Goal: Transaction & Acquisition: Download file/media

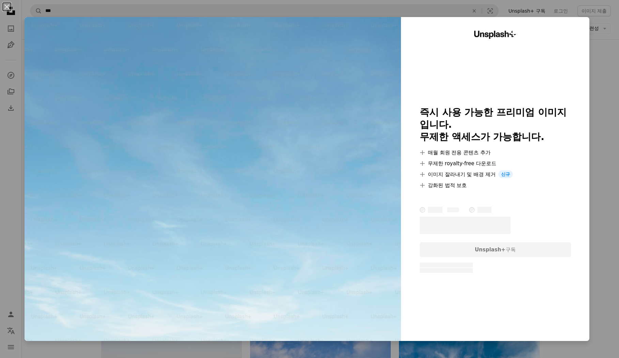
scroll to position [796, 0]
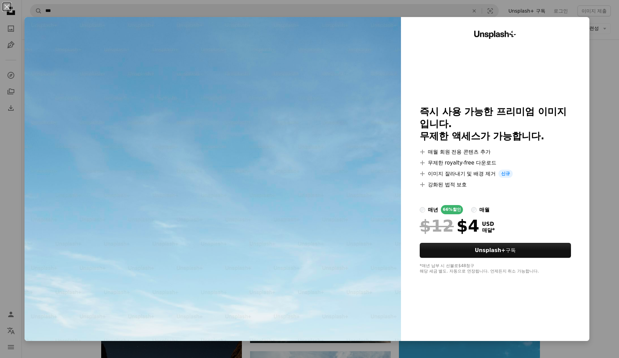
click at [7, 6] on button "An X shape" at bounding box center [7, 7] width 8 height 8
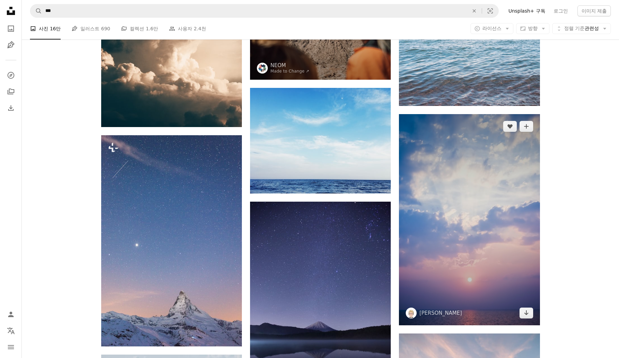
scroll to position [2589, 0]
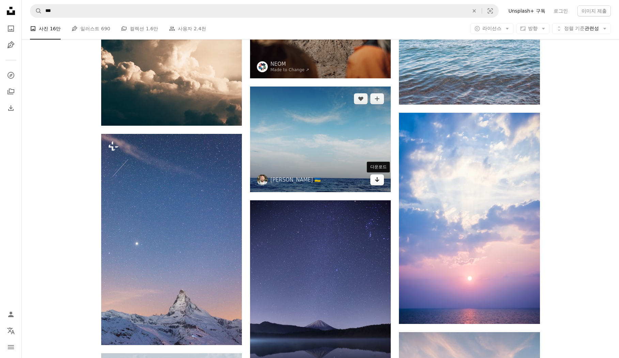
click at [380, 185] on link "Arrow pointing down" at bounding box center [377, 179] width 14 height 11
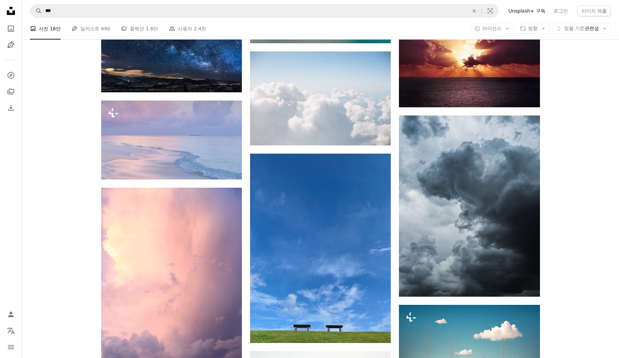
scroll to position [4236, 0]
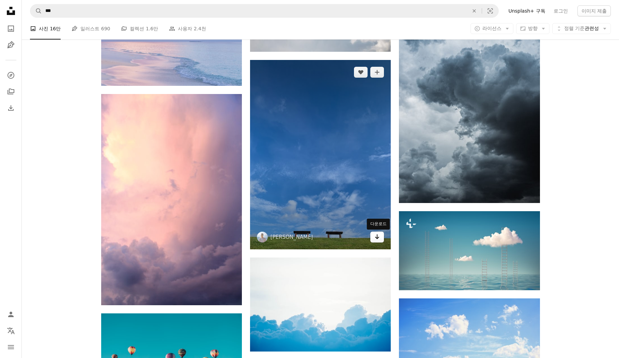
click at [379, 236] on icon "Arrow pointing down" at bounding box center [376, 237] width 5 height 8
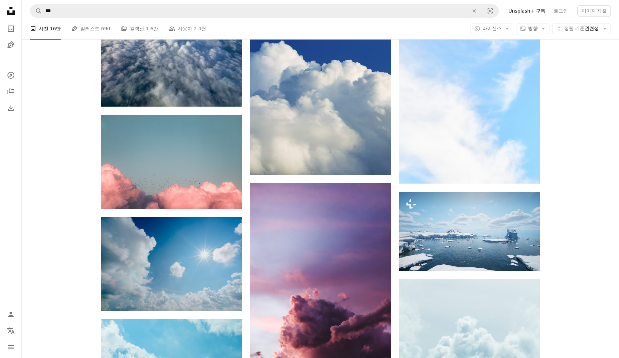
scroll to position [5962, 0]
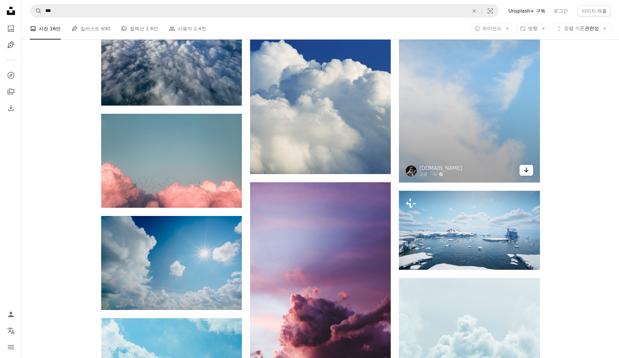
click at [528, 173] on icon "Arrow pointing down" at bounding box center [525, 170] width 5 height 8
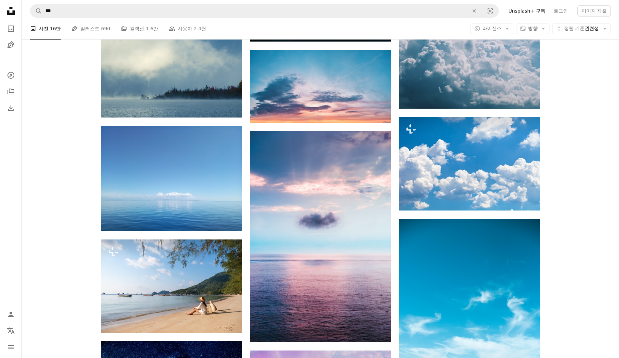
scroll to position [6858, 0]
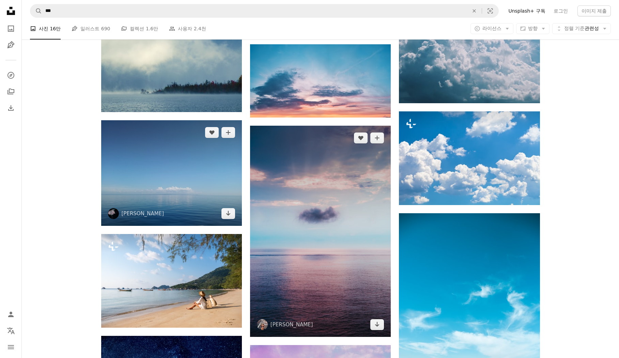
drag, startPoint x: 227, startPoint y: 214, endPoint x: 358, endPoint y: 228, distance: 131.2
click at [227, 214] on icon "Arrow pointing down" at bounding box center [227, 213] width 5 height 8
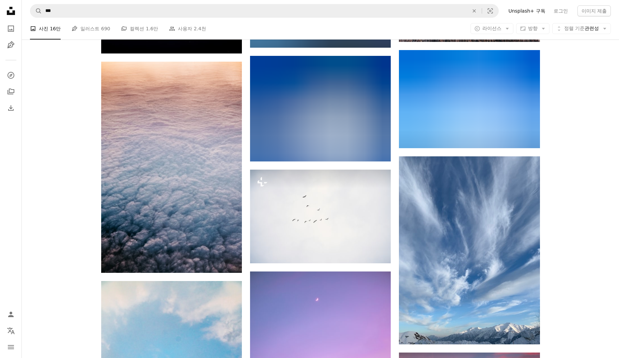
scroll to position [25935, 0]
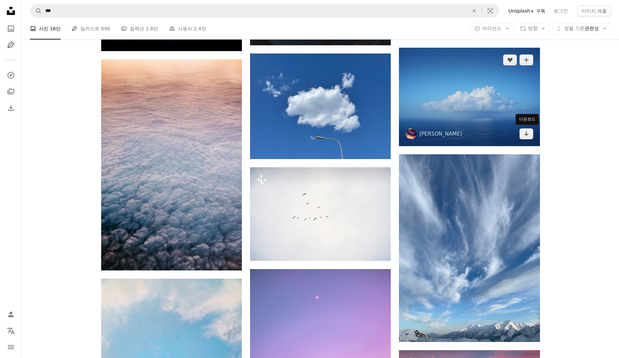
click at [527, 136] on icon "Arrow pointing down" at bounding box center [525, 133] width 5 height 8
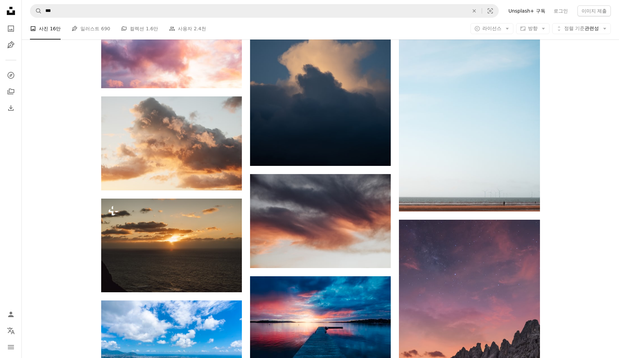
scroll to position [26552, 0]
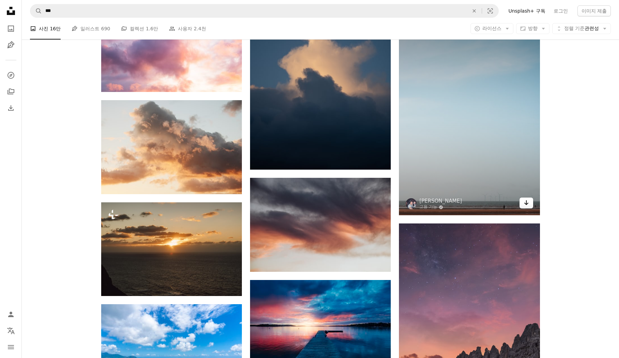
click at [529, 201] on link "Arrow pointing down" at bounding box center [526, 202] width 14 height 11
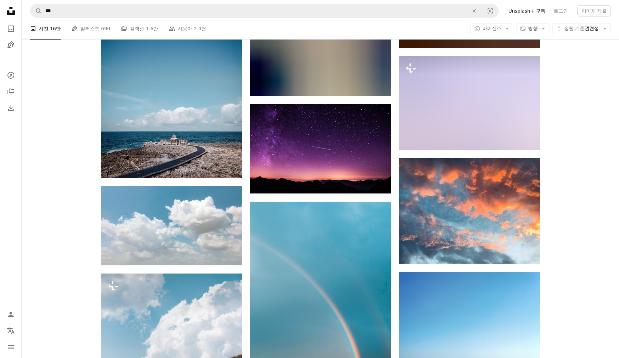
scroll to position [29622, 0]
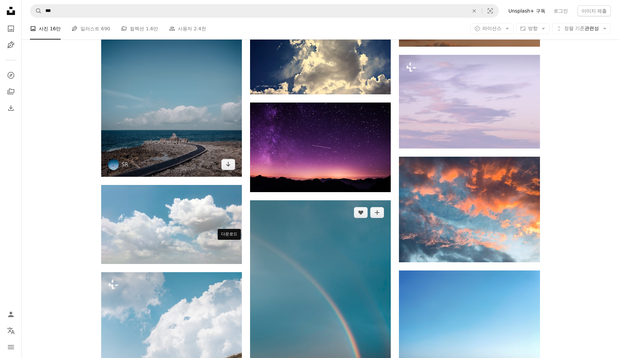
drag, startPoint x: 233, startPoint y: 248, endPoint x: 251, endPoint y: 251, distance: 18.3
click at [233, 170] on link "Arrow pointing down" at bounding box center [228, 164] width 14 height 11
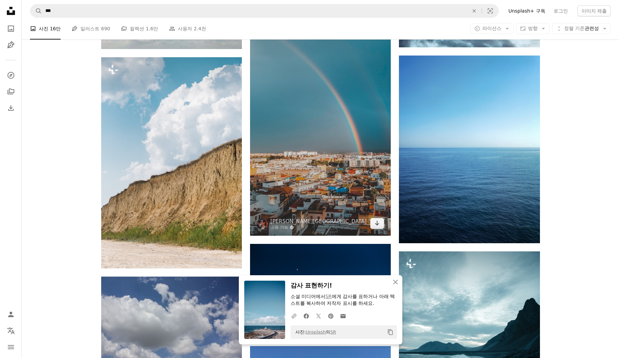
scroll to position [29838, 0]
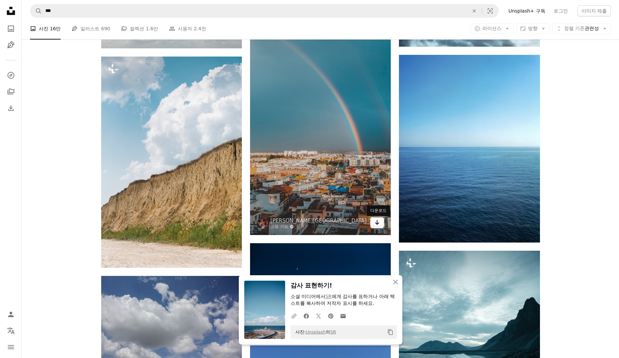
click at [379, 223] on icon "Arrow pointing down" at bounding box center [376, 222] width 5 height 8
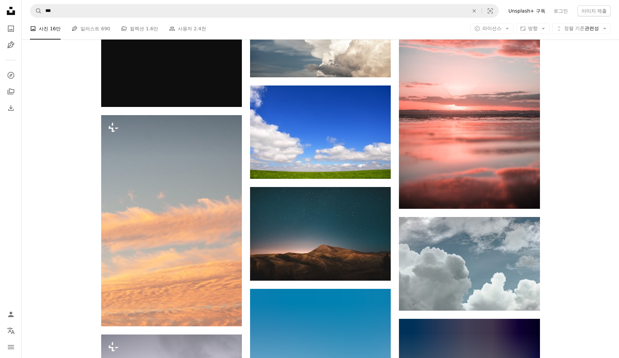
scroll to position [32757, 0]
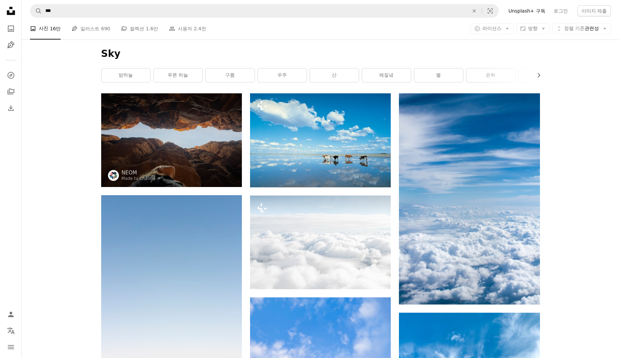
scroll to position [796, 0]
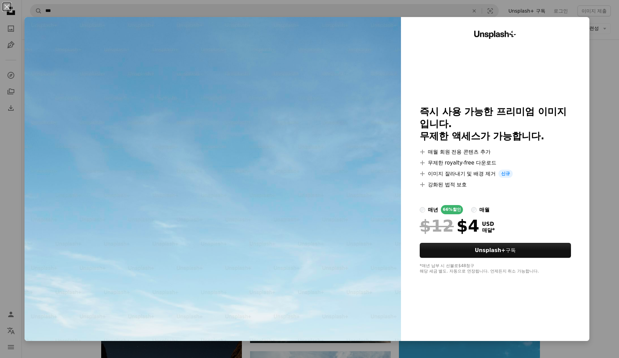
click at [603, 329] on div "An X shape Unsplash+ 즉시 사용 가능한 프리미엄 이미지입니다. 무제한 액세스가 가능합니다. A plus sign 매월 회원 전…" at bounding box center [309, 179] width 619 height 358
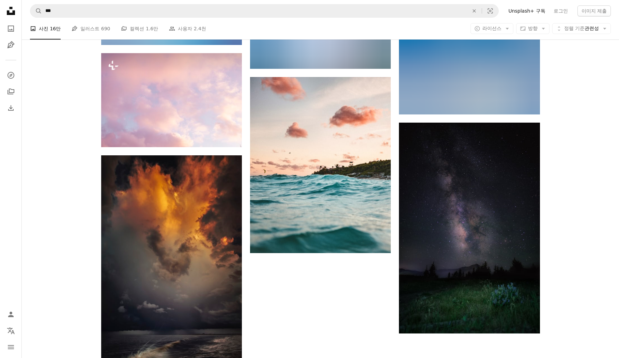
scroll to position [33915, 0]
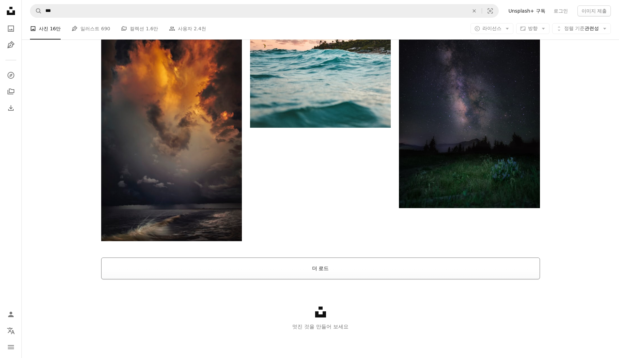
click at [384, 268] on button "더 로드" at bounding box center [320, 268] width 439 height 22
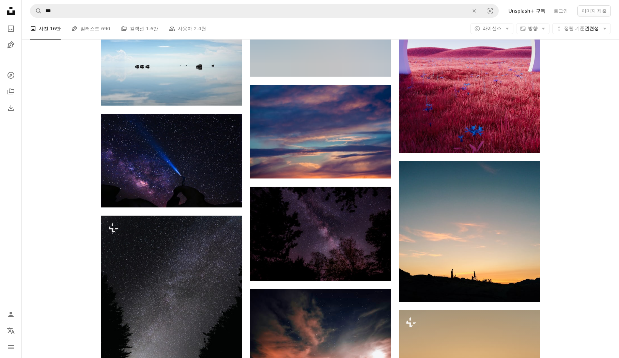
scroll to position [41730, 0]
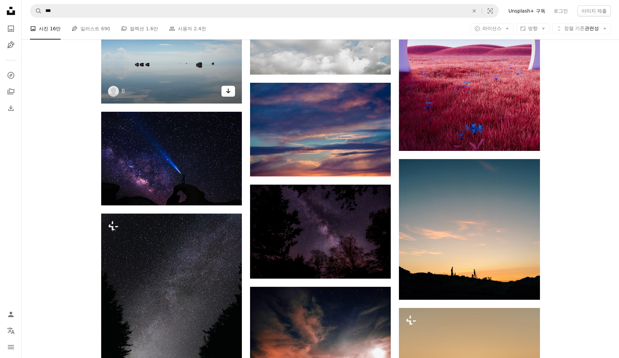
click at [230, 95] on icon "Arrow pointing down" at bounding box center [227, 91] width 5 height 8
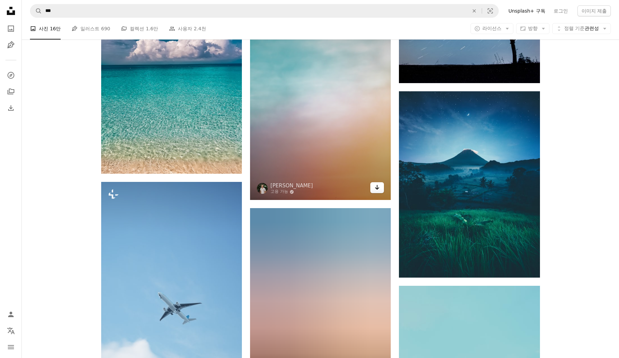
scroll to position [42464, 0]
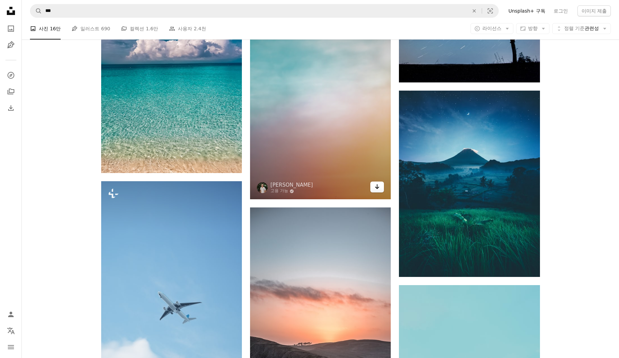
click at [376, 191] on icon "Arrow pointing down" at bounding box center [376, 187] width 5 height 8
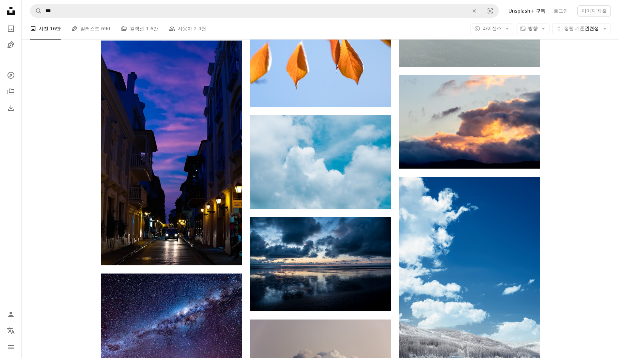
scroll to position [61518, 0]
